Goal: Information Seeking & Learning: Understand process/instructions

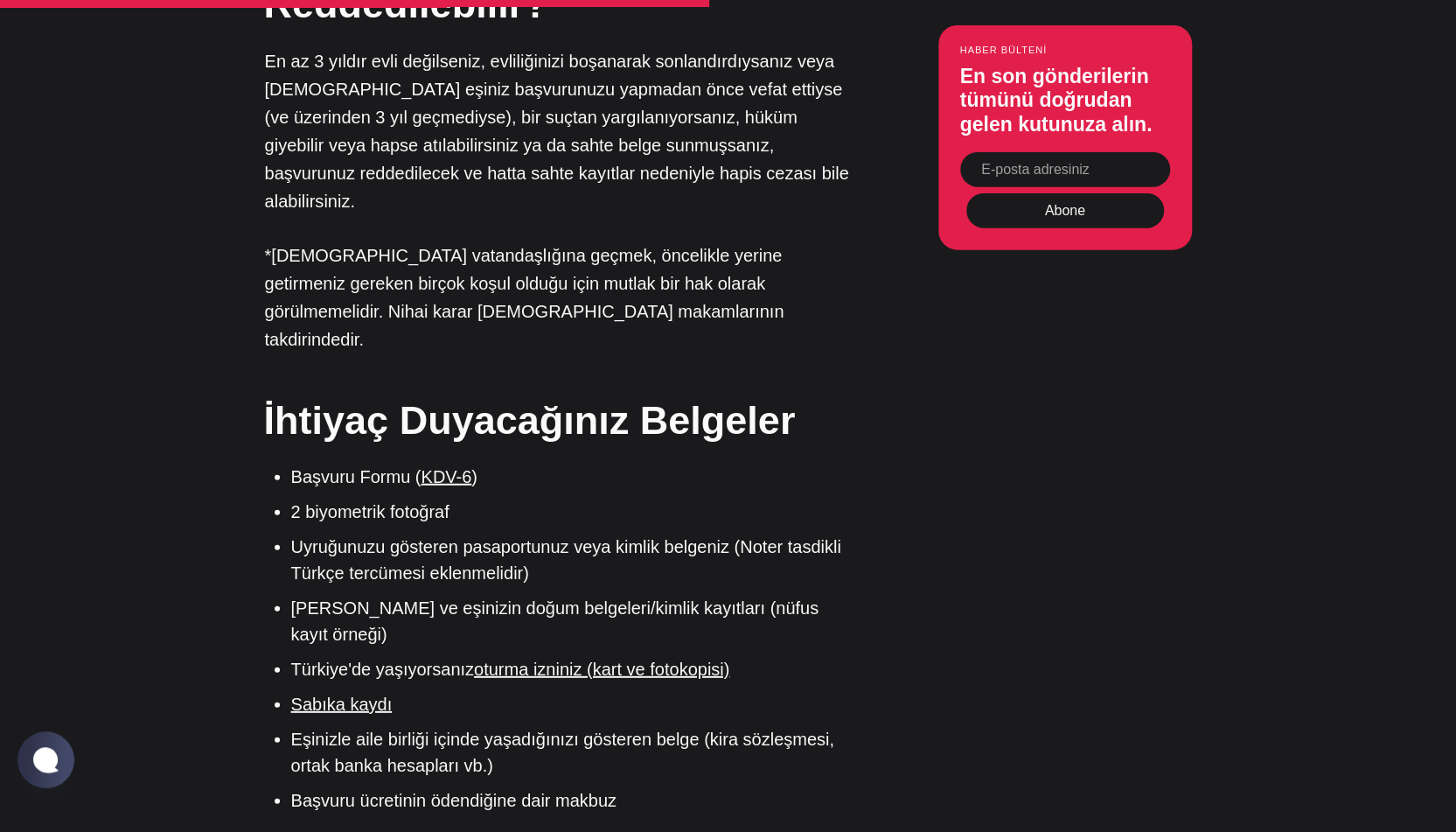
scroll to position [2886, 0]
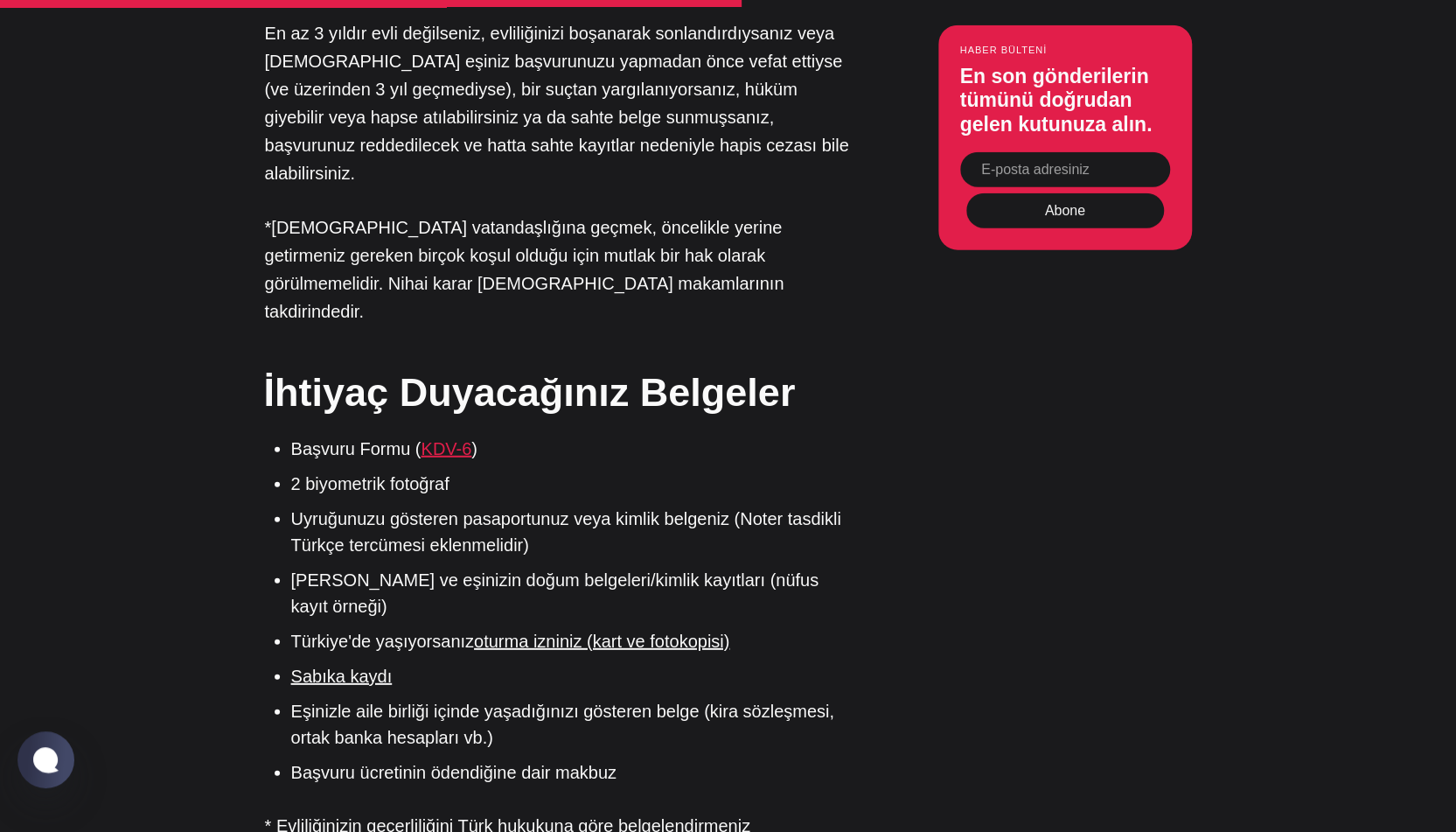
click at [451, 439] on font "KDV-6" at bounding box center [445, 448] width 51 height 19
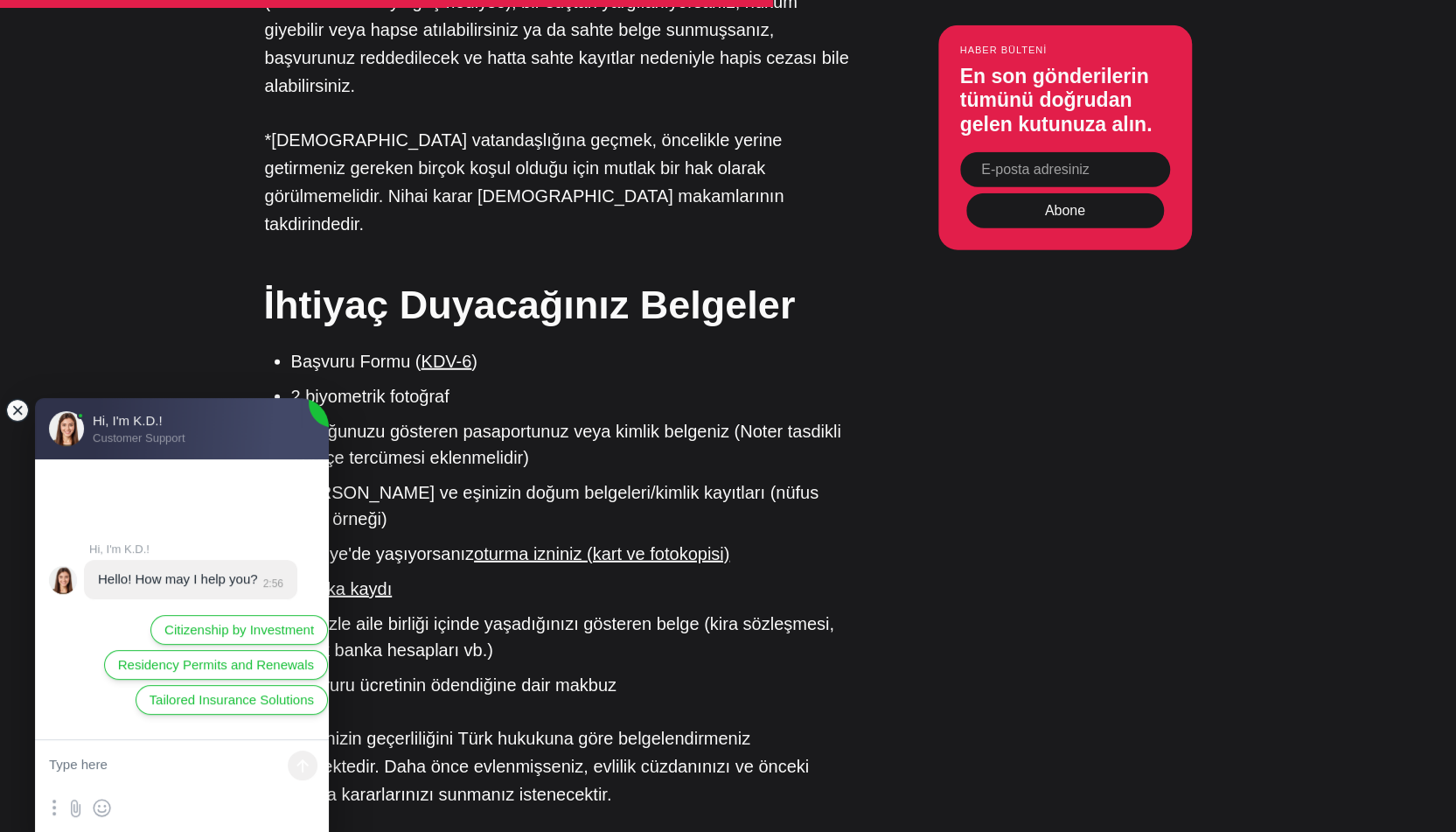
click at [16, 409] on jdiv at bounding box center [18, 410] width 25 height 25
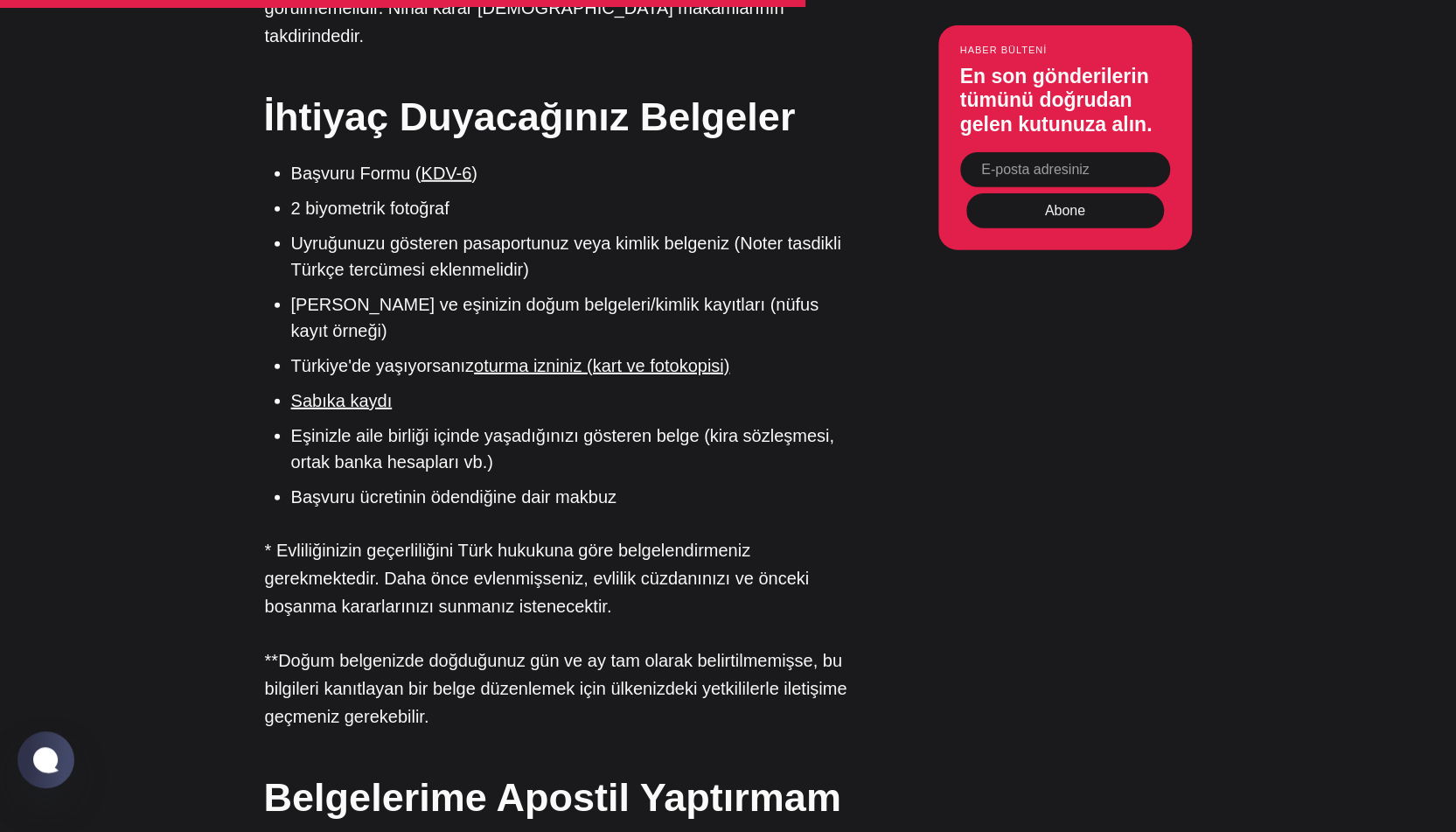
scroll to position [3061, 0]
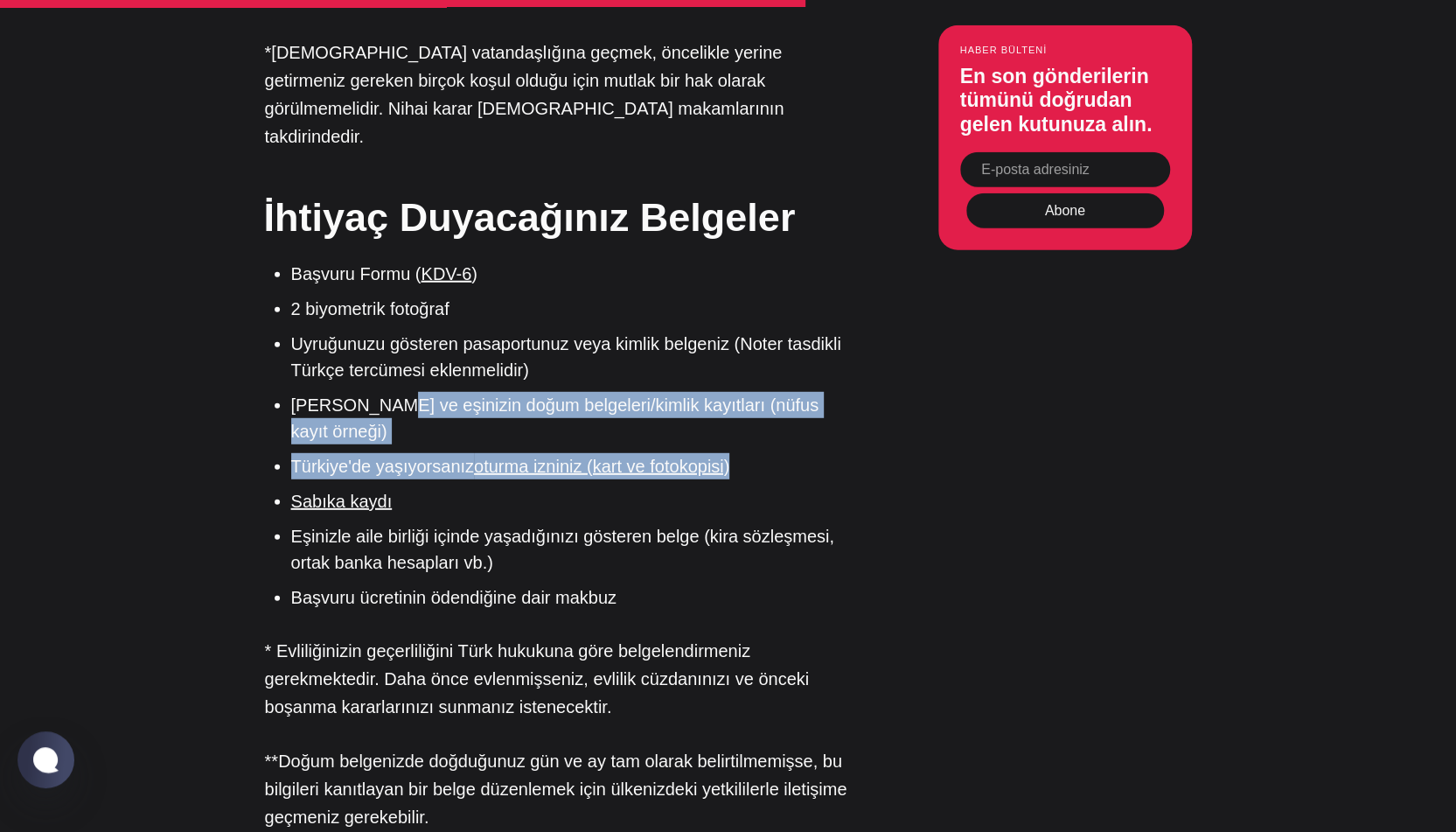
drag, startPoint x: 370, startPoint y: 265, endPoint x: 812, endPoint y: 279, distance: 442.2
click at [812, 279] on ul "Başvuru Formu ( KDV-6 ) 2 biyometrik fotoğraf Uyruğunuzu gösteren pasaportunuz …" at bounding box center [564, 435] width 573 height 350
